Goal: Task Accomplishment & Management: Complete application form

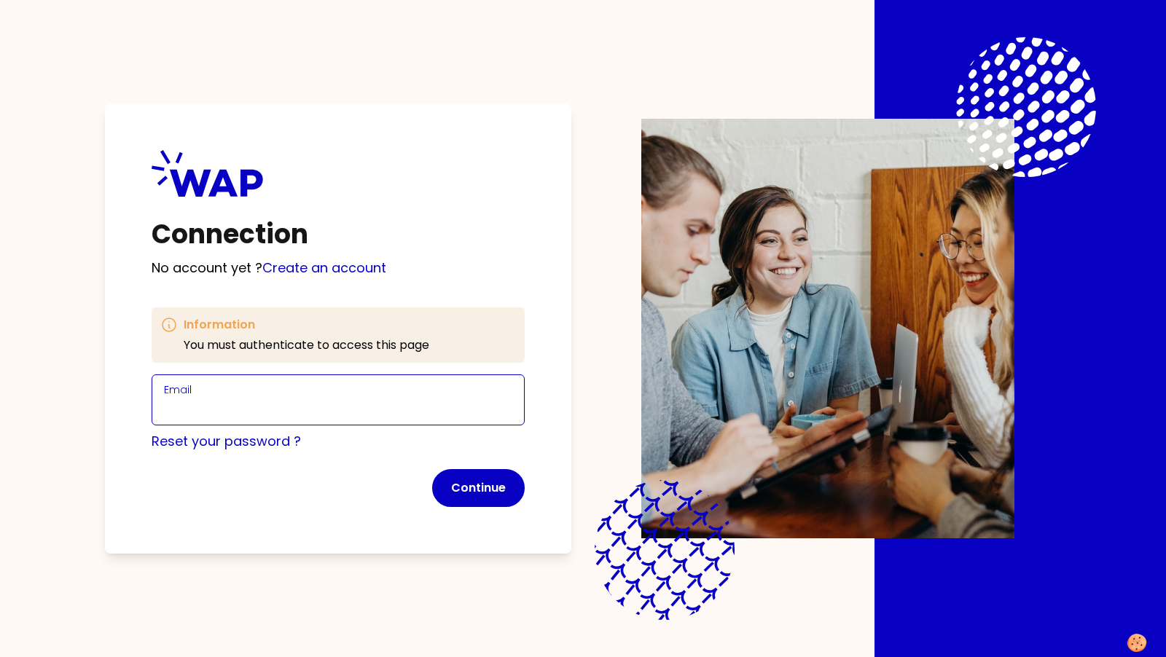
click at [284, 407] on input "Email" at bounding box center [338, 409] width 348 height 20
click at [267, 404] on input "[PERSON_NAME][EMAIL_ADDRESS][DOMAIN_NAME]" at bounding box center [338, 409] width 348 height 20
type input "[PERSON_NAME][EMAIL_ADDRESS][DOMAIN_NAME]"
click button "Continue" at bounding box center [478, 488] width 93 height 38
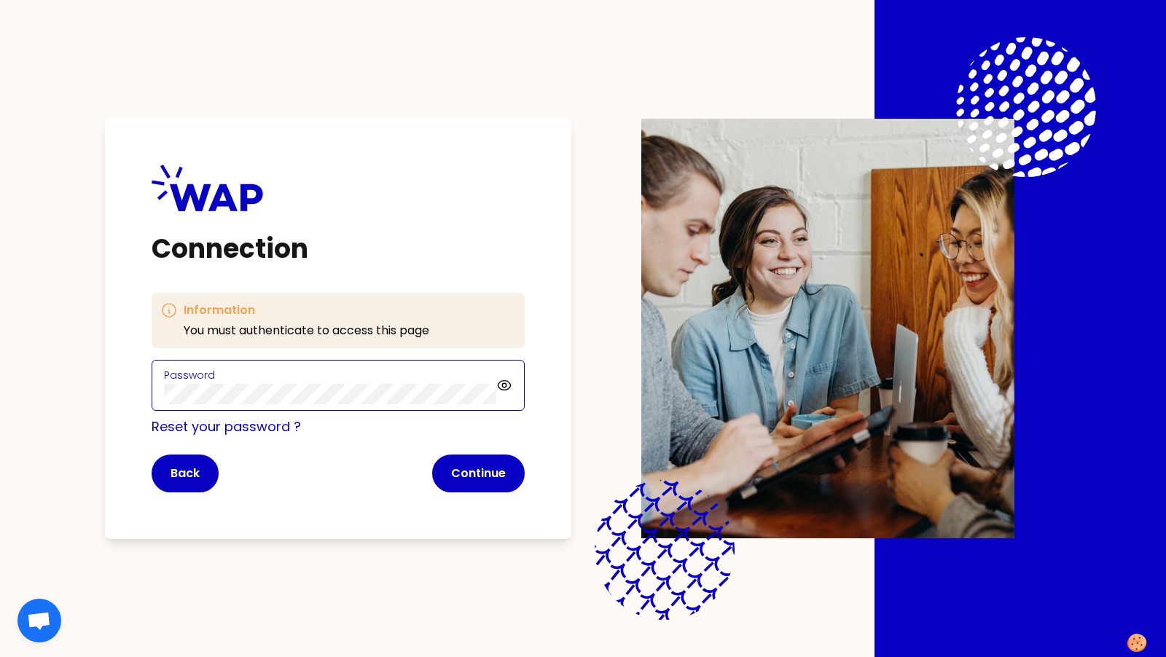
click button "Continue" at bounding box center [478, 474] width 93 height 38
